Goal: Information Seeking & Learning: Learn about a topic

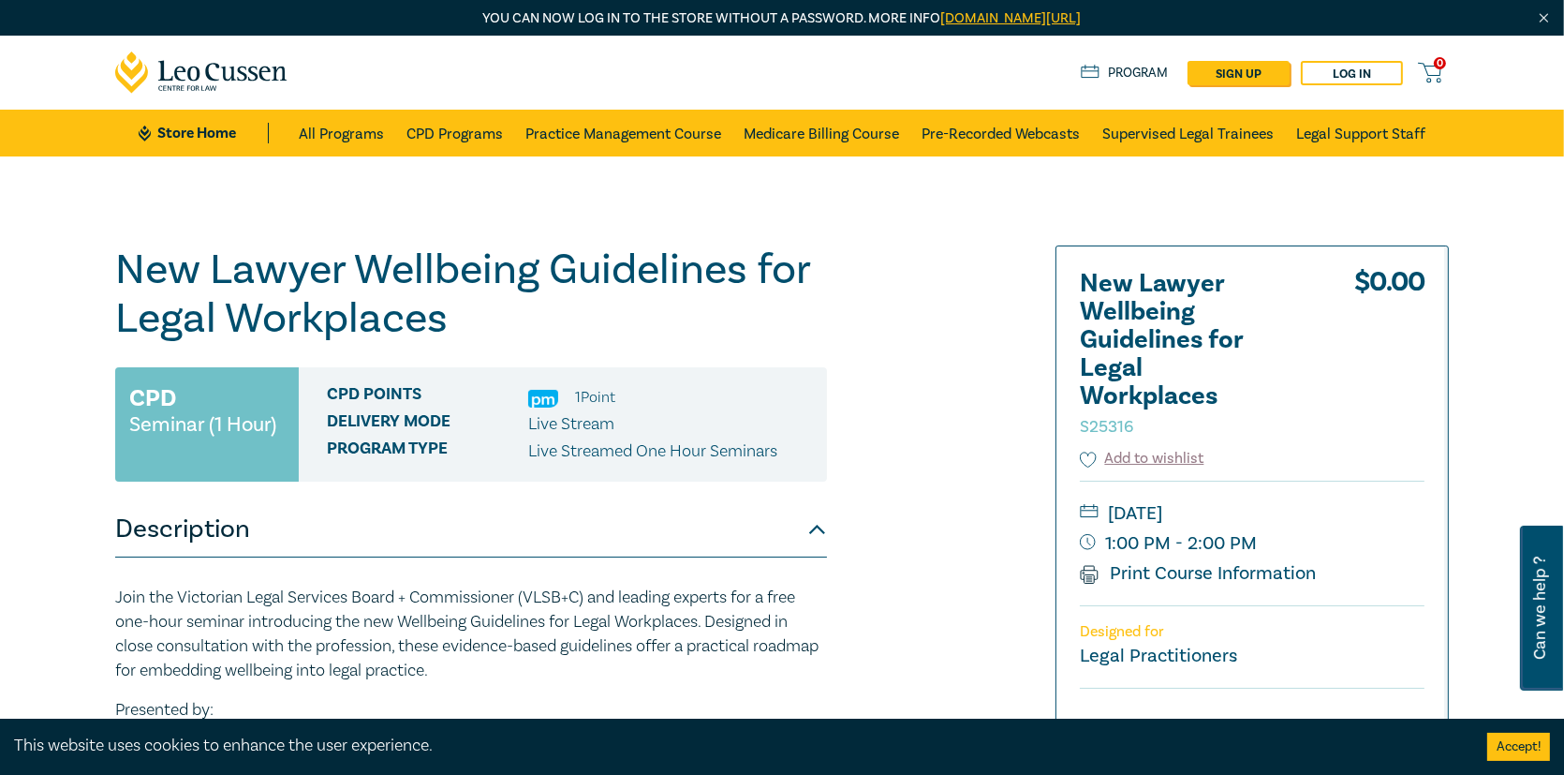
click at [1518, 743] on button "Accept!" at bounding box center [1518, 746] width 63 height 28
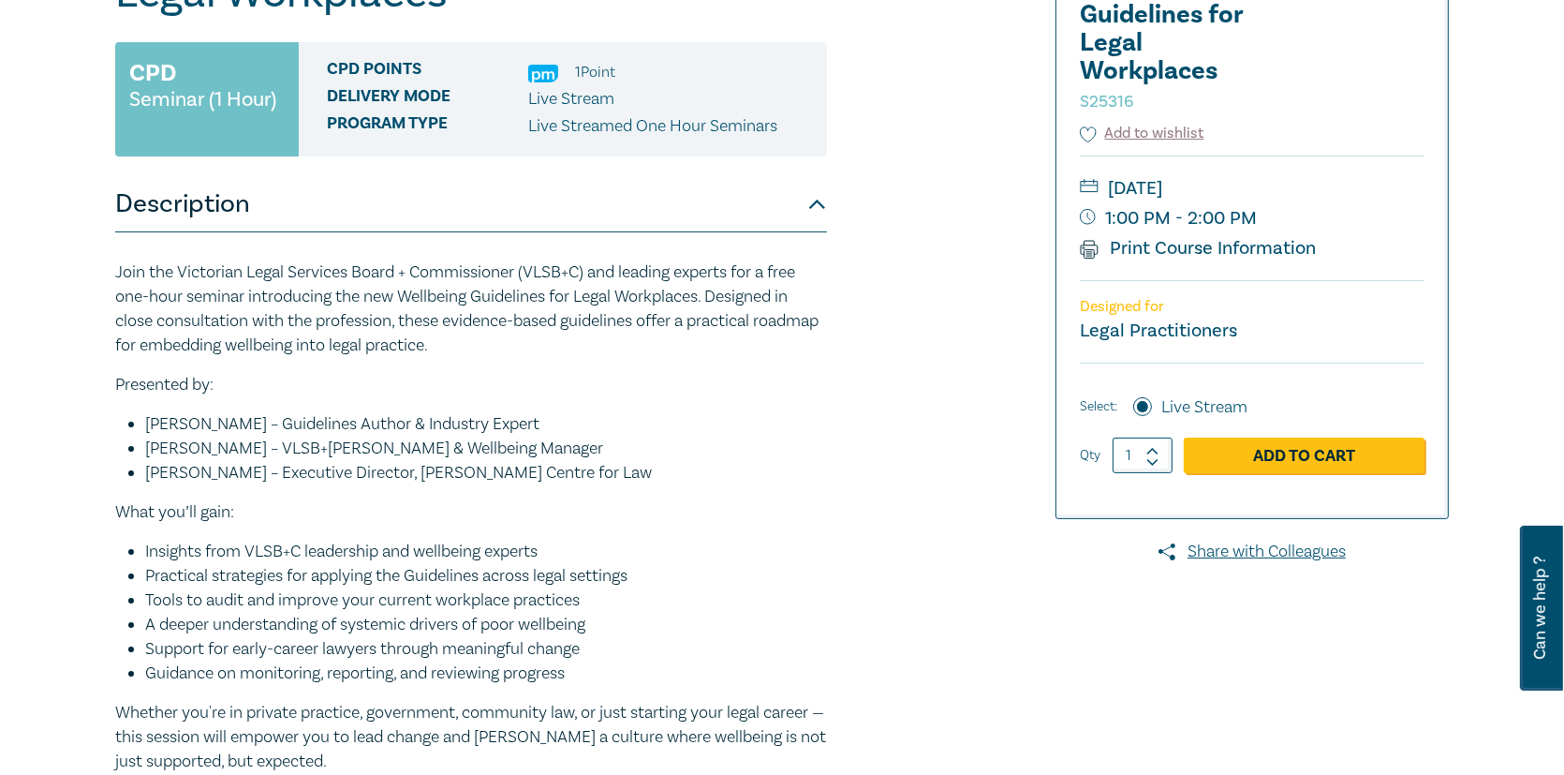
scroll to position [281, 0]
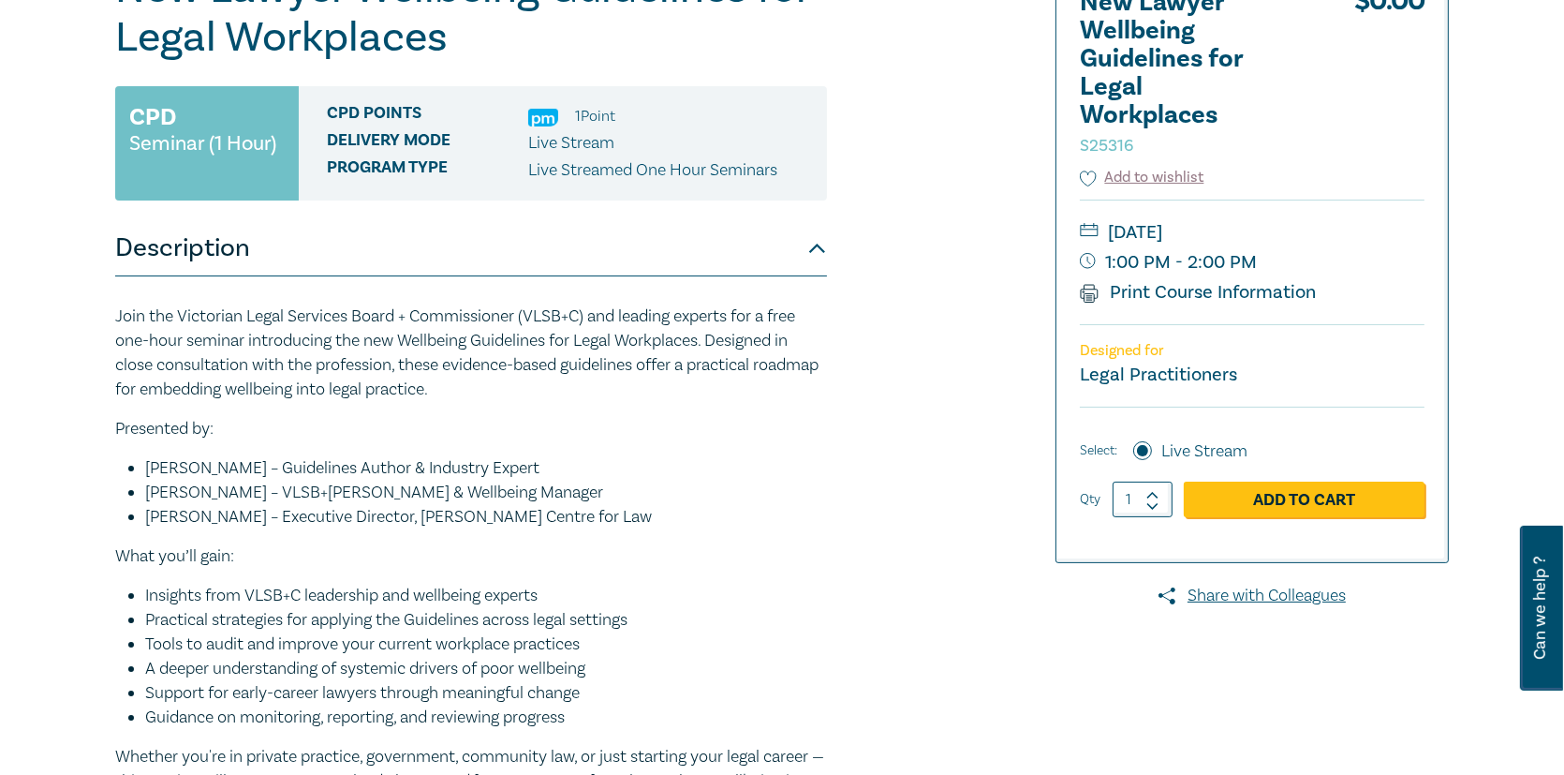
click at [450, 404] on div "Join the Victorian Legal Services Board + Commissioner (VLSB+C) and leading exp…" at bounding box center [471, 600] width 712 height 592
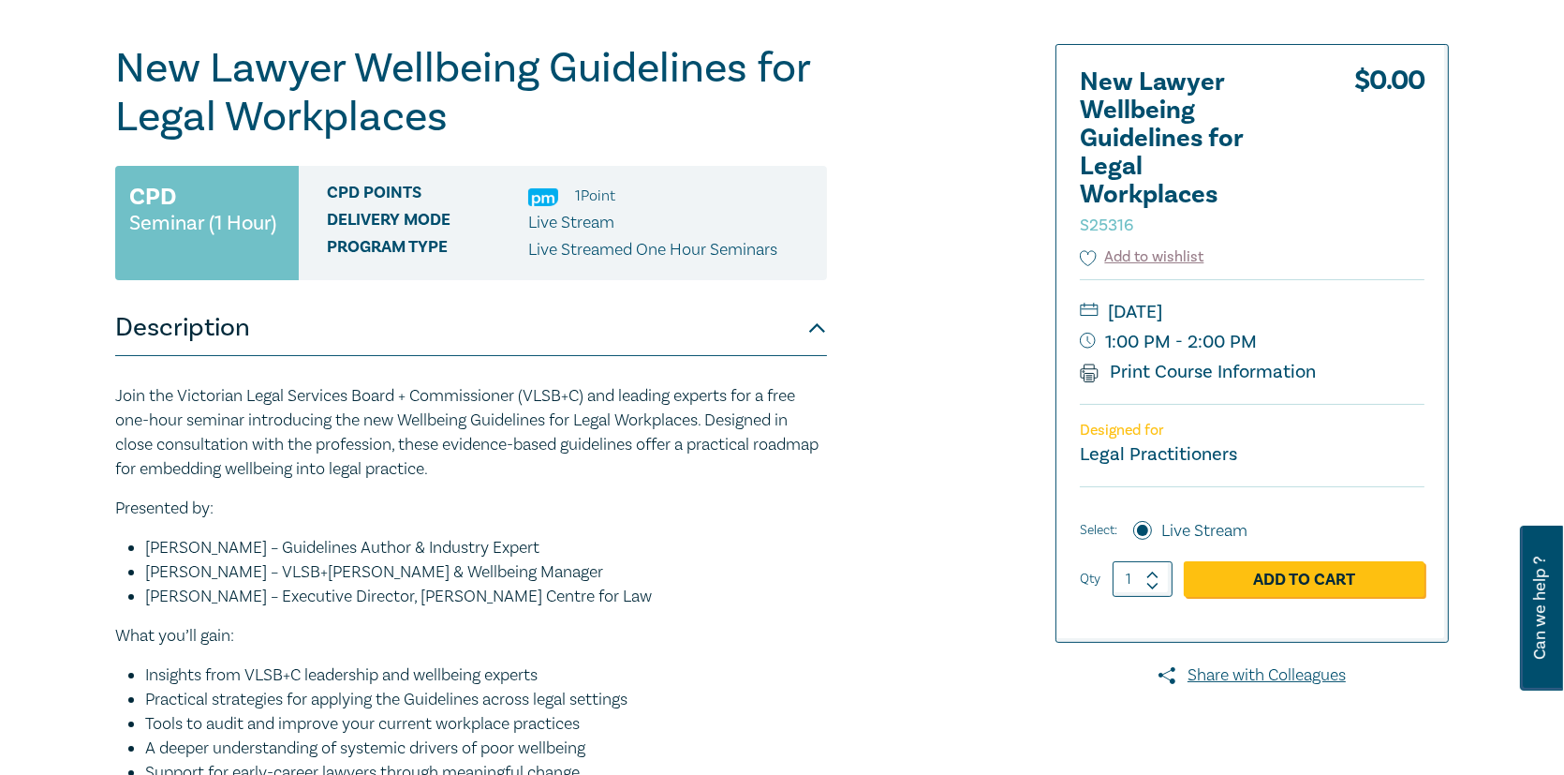
scroll to position [187, 0]
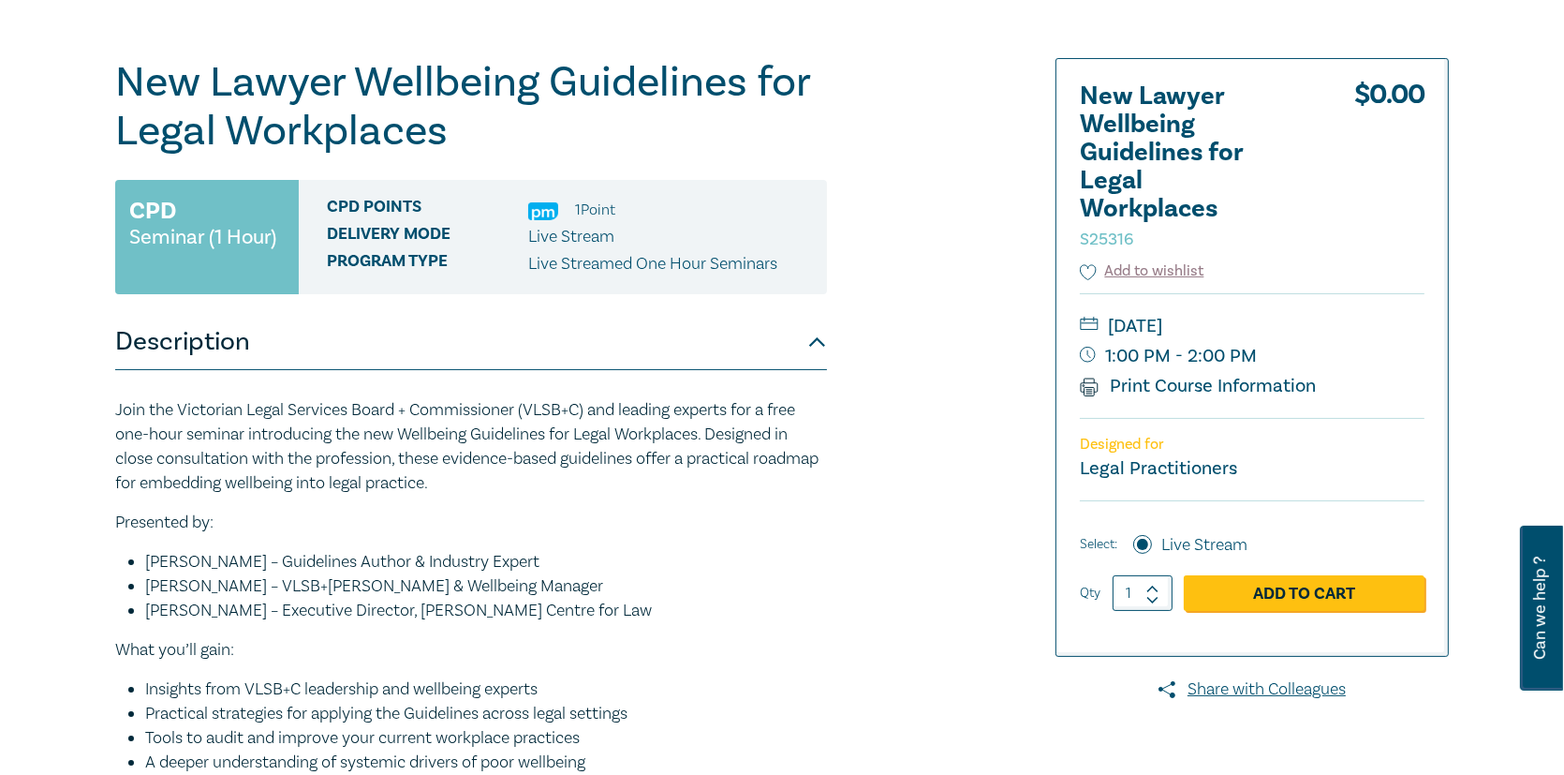
drag, startPoint x: 112, startPoint y: 545, endPoint x: 120, endPoint y: 571, distance: 27.3
click at [112, 545] on div "New Lawyer Wellbeing Guidelines for Legal Workplaces S25316 CPD Seminar (1 Hour…" at bounding box center [556, 545] width 904 height 975
click at [247, 649] on p "What you’ll gain:" at bounding box center [471, 650] width 712 height 24
